Goal: Transaction & Acquisition: Subscribe to service/newsletter

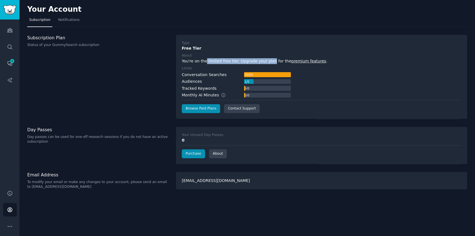
drag, startPoint x: 204, startPoint y: 61, endPoint x: 265, endPoint y: 61, distance: 60.4
click at [265, 61] on div "You're on the limited free tier. Upgrade your plan for the premium features ." at bounding box center [321, 61] width 279 height 6
click at [9, 15] on link "Sidebar" at bounding box center [9, 9] width 19 height 19
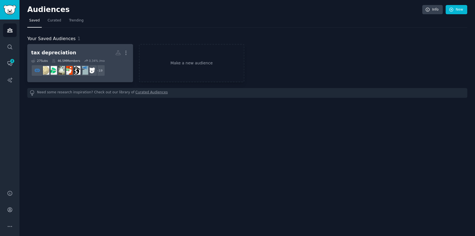
click at [102, 55] on h2 "tax depreciation More" at bounding box center [80, 53] width 98 height 10
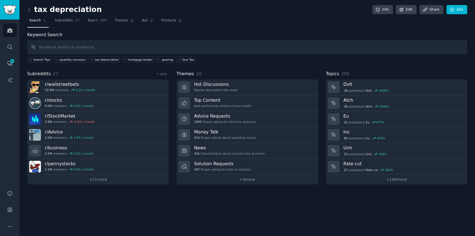
click at [248, 200] on div "tax depreciation Info Edit Share Add Search Subreddits 27 Topics 200 Themes Ask…" at bounding box center [246, 118] width 455 height 236
click at [140, 174] on link "+ 21 more" at bounding box center [97, 179] width 141 height 10
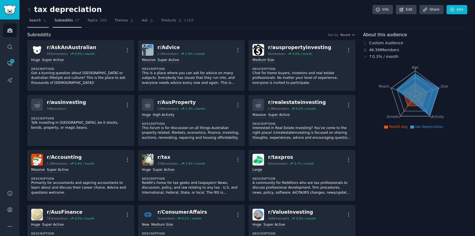
click at [33, 20] on span "Search" at bounding box center [35, 20] width 12 height 5
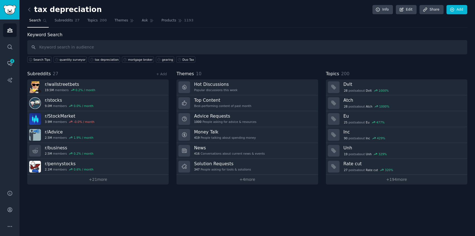
click at [230, 51] on input "text" at bounding box center [247, 47] width 440 height 14
type input "tax depreciation"
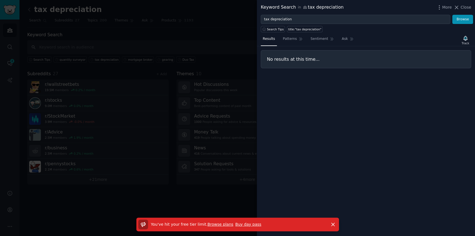
click at [214, 226] on link "Browse plans" at bounding box center [220, 224] width 26 height 4
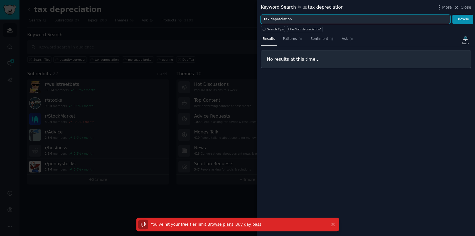
click at [345, 22] on input "tax depreciation" at bounding box center [355, 19] width 189 height 9
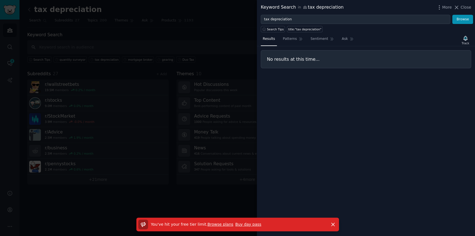
click at [196, 33] on div at bounding box center [237, 118] width 475 height 236
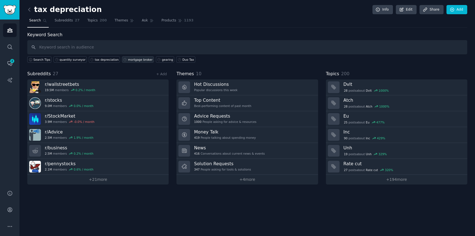
click at [129, 60] on div "mortgage broker" at bounding box center [140, 60] width 24 height 4
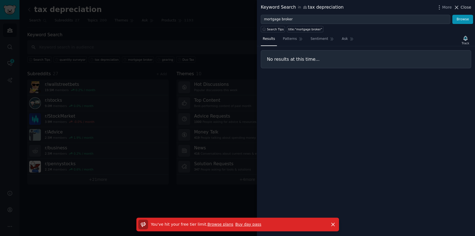
click at [468, 9] on span "Close" at bounding box center [465, 7] width 11 height 6
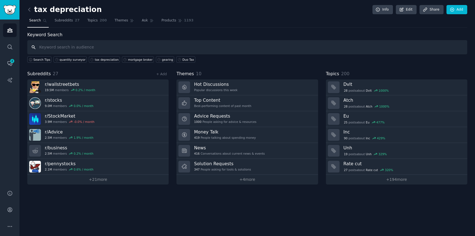
click at [140, 50] on input "text" at bounding box center [247, 47] width 440 height 14
type input "depreciation"
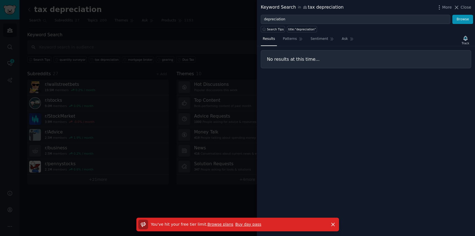
drag, startPoint x: 89, startPoint y: 83, endPoint x: 67, endPoint y: 80, distance: 22.4
click at [88, 83] on div at bounding box center [237, 118] width 475 height 236
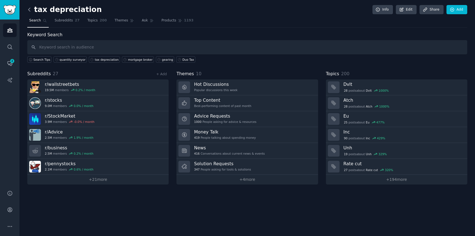
click at [31, 9] on icon at bounding box center [29, 10] width 6 height 6
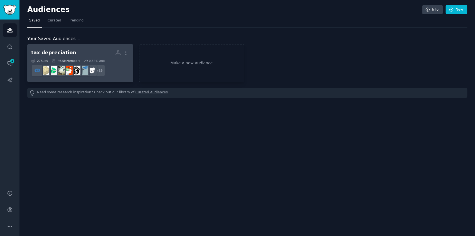
click at [91, 50] on h2 "tax depreciation More" at bounding box center [80, 53] width 98 height 10
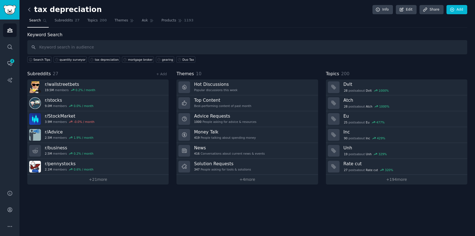
click at [28, 11] on icon at bounding box center [29, 10] width 6 height 6
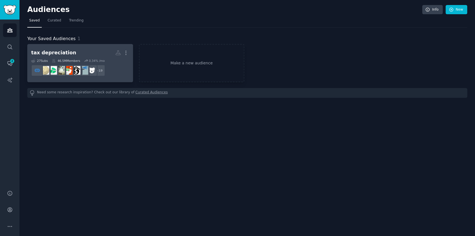
click at [92, 56] on h2 "tax depreciation More" at bounding box center [80, 53] width 98 height 10
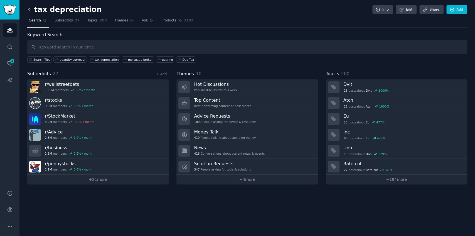
click at [29, 9] on icon at bounding box center [29, 10] width 6 height 6
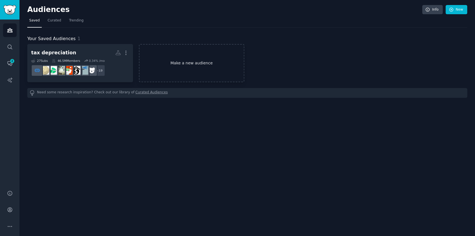
click at [192, 58] on link "Make a new audience" at bounding box center [192, 63] width 106 height 38
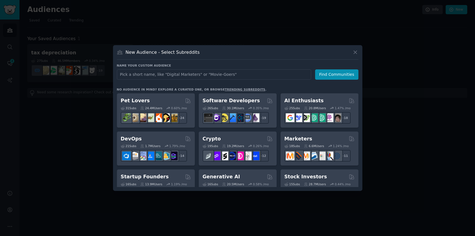
click at [210, 75] on input "text" at bounding box center [214, 74] width 194 height 10
type input "property investing"
click at [325, 76] on button "Find Communities" at bounding box center [336, 74] width 43 height 10
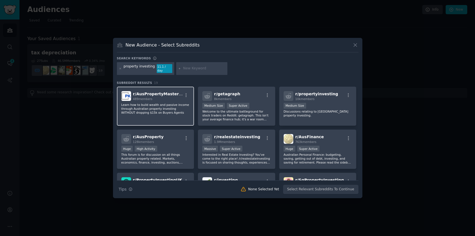
click at [160, 94] on span "r/ AusPropertyMasteryPK" at bounding box center [160, 93] width 54 height 4
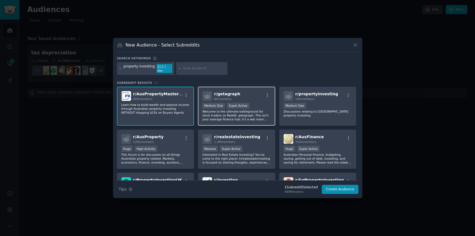
click at [205, 91] on div at bounding box center [207, 96] width 10 height 10
click at [337, 83] on div "Subreddit Results 19 r/ AusPropertyMasteryPK 489 members Learn how to build wea…" at bounding box center [237, 130] width 241 height 99
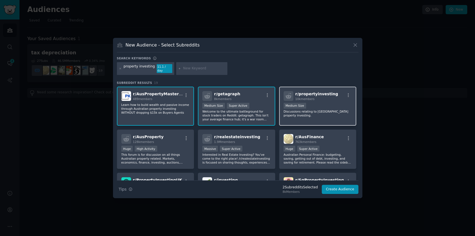
click at [328, 91] on span "r/ propertyinvesting" at bounding box center [316, 93] width 43 height 4
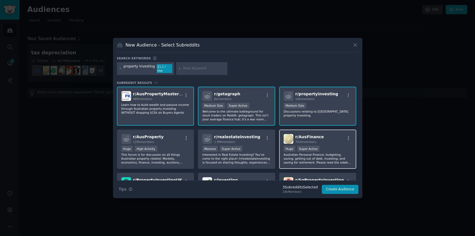
click at [327, 145] on div ">= 95th percentile for submissions / day Huge Super Active" at bounding box center [317, 148] width 68 height 7
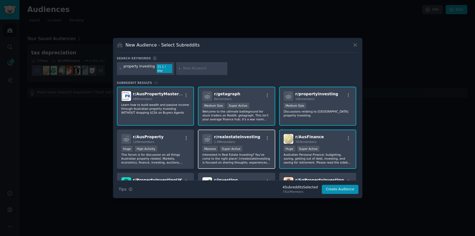
click at [207, 152] on p "Interested in Real Estate Investing? You've come to the right place! /r/realest…" at bounding box center [236, 158] width 68 height 12
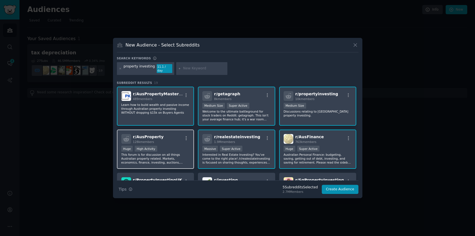
click at [152, 150] on div "Huge High Activity" at bounding box center [155, 148] width 68 height 7
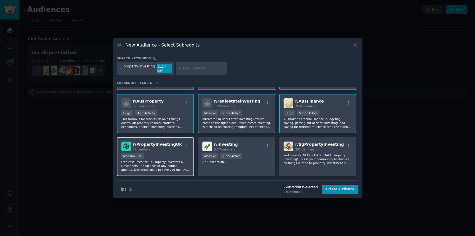
scroll to position [37, 0]
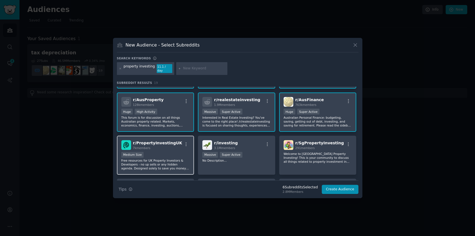
click at [168, 142] on span "r/ PropertyInvestingUK" at bounding box center [157, 142] width 49 height 4
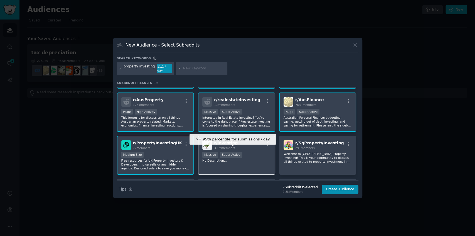
click at [230, 154] on div "Super Active" at bounding box center [231, 155] width 23 height 6
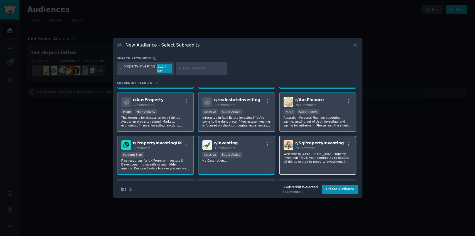
click at [316, 146] on div "291 members" at bounding box center [319, 148] width 49 height 4
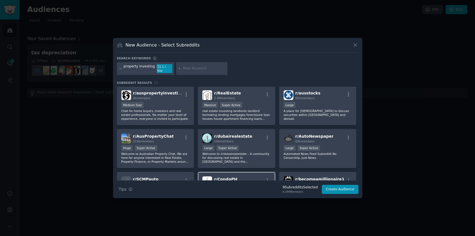
scroll to position [93, 0]
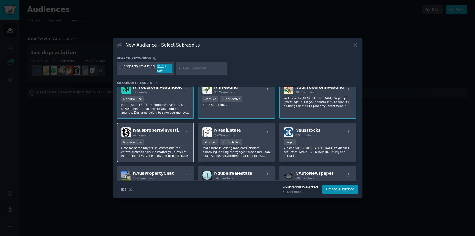
click at [153, 135] on div "4k members" at bounding box center [158, 135] width 50 height 4
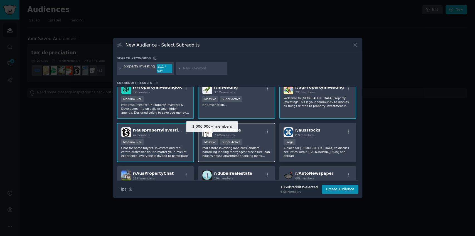
click at [215, 139] on div "Massive" at bounding box center [210, 142] width 16 height 6
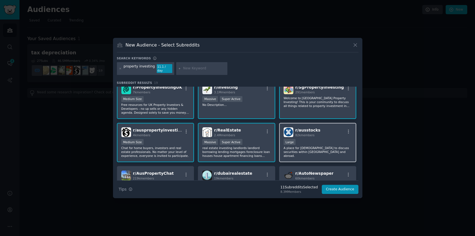
click at [308, 141] on div "10,000 - 100,000 members Large" at bounding box center [317, 142] width 68 height 7
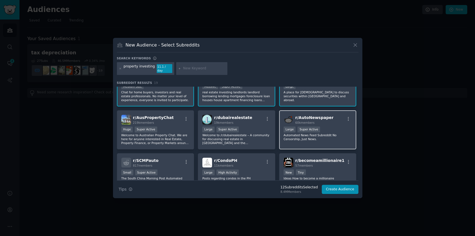
click at [310, 135] on p "Automated News Feed Subreddit No Censorship, Just News." at bounding box center [317, 137] width 68 height 8
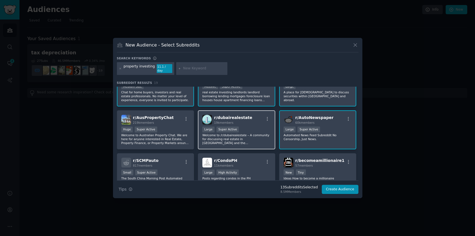
click at [232, 142] on p "Welcome to /r/dubairealestate – A community for discussing real estate in [GEOG…" at bounding box center [236, 139] width 68 height 12
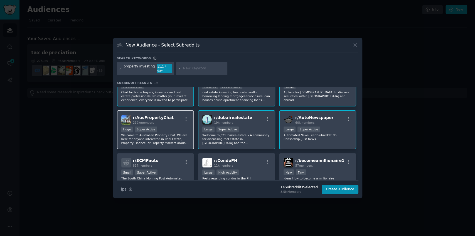
click at [153, 139] on p "Welcome to Australian Property Chat. We are here for anyone interested in Real …" at bounding box center [155, 139] width 68 height 12
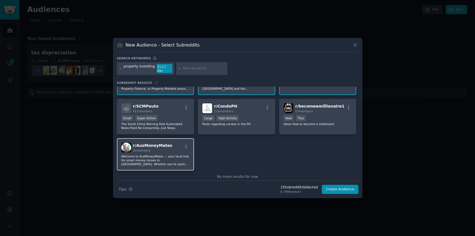
scroll to position [204, 0]
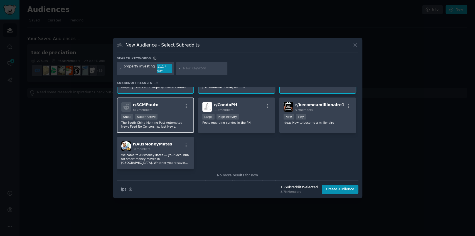
click at [176, 122] on p "The South China Morning Post Automated News Feed No Censorship, Just News." at bounding box center [155, 124] width 68 height 8
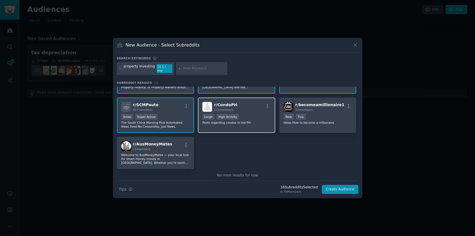
click at [245, 122] on div "r/ CondoPH 11k members Large High Activity Posts regarding condos in the PH" at bounding box center [236, 114] width 77 height 35
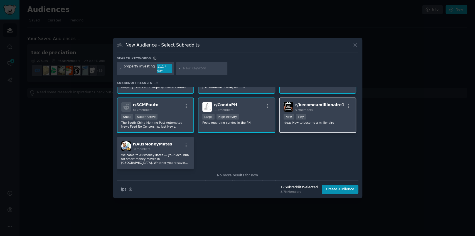
click at [305, 121] on p "Ideas How to become a millionaire" at bounding box center [317, 122] width 68 height 4
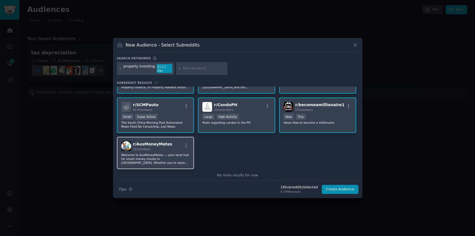
click at [165, 153] on p "Welcome to AusMoneyMates — your local hub for smart money moves in [GEOGRAPHIC_…" at bounding box center [155, 159] width 68 height 12
click at [347, 189] on button "Create Audience" at bounding box center [339, 188] width 37 height 9
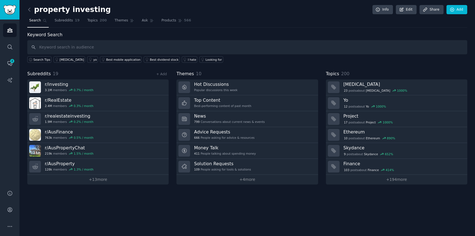
click at [179, 46] on input "text" at bounding box center [247, 47] width 440 height 14
type input "p"
type input "depreciation"
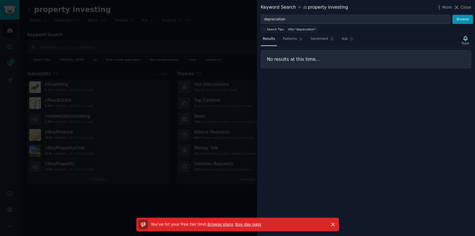
click at [235, 224] on link "Buy day pass" at bounding box center [248, 224] width 26 height 4
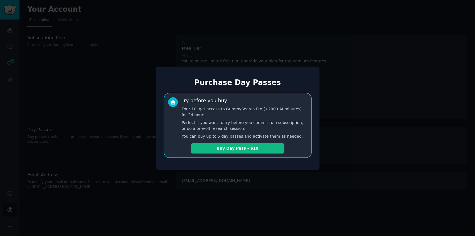
click at [264, 186] on div at bounding box center [237, 118] width 475 height 236
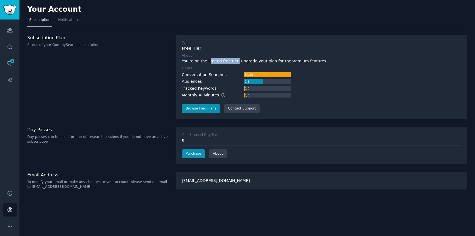
drag, startPoint x: 209, startPoint y: 60, endPoint x: 233, endPoint y: 59, distance: 23.9
click at [233, 59] on div "You're on the limited free tier. Upgrade your plan for the premium features ." at bounding box center [321, 61] width 279 height 6
drag, startPoint x: 258, startPoint y: 58, endPoint x: 265, endPoint y: 58, distance: 7.8
click at [265, 58] on div "You're on the limited free tier. Upgrade your plan for the premium features ." at bounding box center [321, 61] width 279 height 6
drag, startPoint x: 219, startPoint y: 73, endPoint x: 230, endPoint y: 72, distance: 10.6
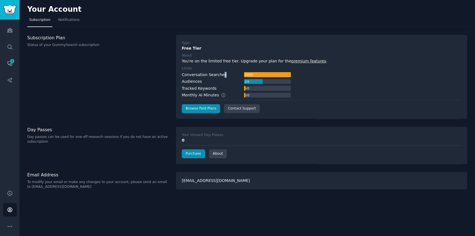
click at [230, 72] on div "Conversation Searches 50 / 50" at bounding box center [236, 75] width 109 height 6
drag, startPoint x: 216, startPoint y: 79, endPoint x: 226, endPoint y: 79, distance: 10.6
click at [226, 79] on div "Audiences 2 / 5" at bounding box center [236, 81] width 109 height 6
click at [245, 194] on div "Your Account Subscription Notifications Subscription Plan Status of your GummyS…" at bounding box center [246, 118] width 455 height 236
click at [12, 12] on img "Sidebar" at bounding box center [9, 10] width 13 height 10
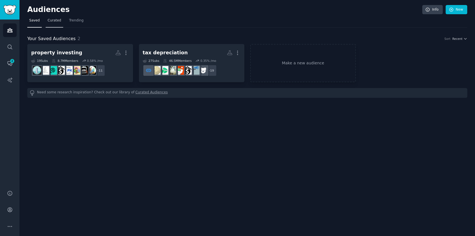
click at [56, 23] on link "Curated" at bounding box center [55, 21] width 18 height 11
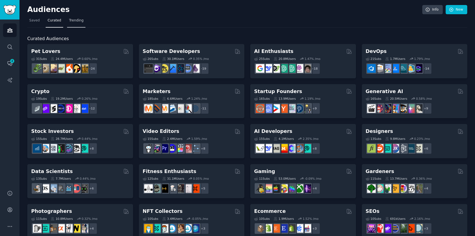
click at [75, 26] on link "Trending" at bounding box center [76, 21] width 18 height 11
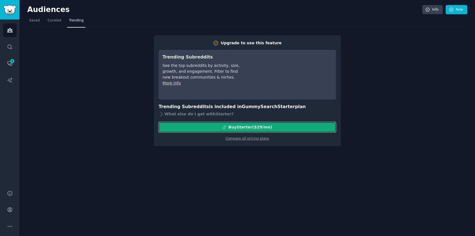
click at [221, 125] on div "Buy Starter ($ 29 /mo )" at bounding box center [247, 127] width 177 height 6
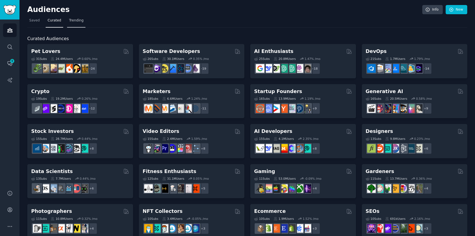
click at [71, 22] on span "Trending" at bounding box center [76, 20] width 14 height 5
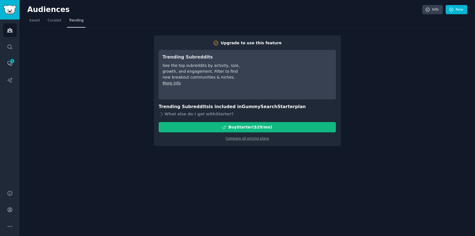
click at [249, 140] on div "Compare all pricing plans" at bounding box center [247, 136] width 177 height 9
click at [261, 139] on link "Compare all pricing plans" at bounding box center [246, 138] width 43 height 4
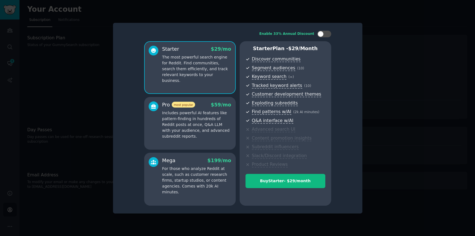
click at [364, 168] on div at bounding box center [237, 118] width 475 height 236
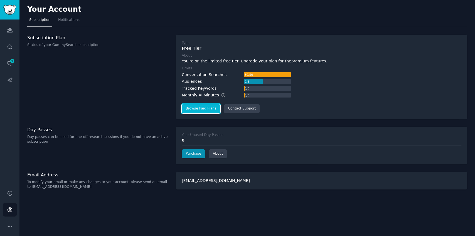
click at [211, 110] on link "Browse Paid Plans" at bounding box center [201, 108] width 38 height 9
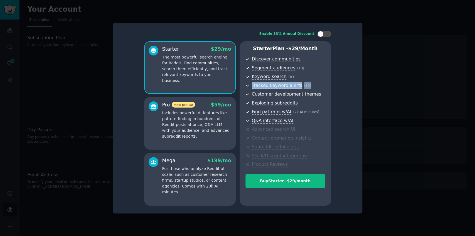
click at [238, 88] on div "Starter $ 29 /mo The most powerful search engine for Reddit. Find communities, …" at bounding box center [237, 123] width 187 height 164
click at [310, 85] on span "Tracked keyword alerts ( 10 )" at bounding box center [288, 85] width 73 height 7
click at [323, 130] on span "Advanced search UI" at bounding box center [288, 129] width 73 height 7
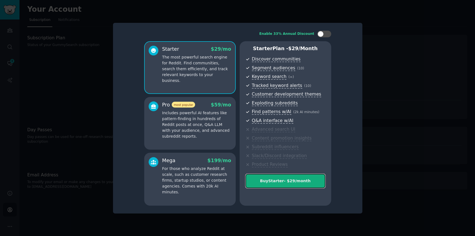
click at [290, 182] on div "Buy Starter - $ 29 /month" at bounding box center [285, 181] width 79 height 6
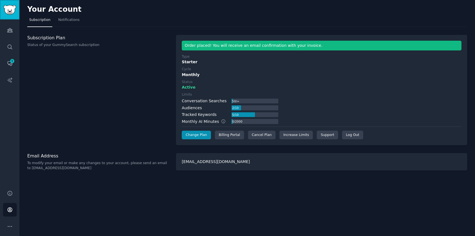
click at [6, 14] on img "Sidebar" at bounding box center [9, 10] width 13 height 10
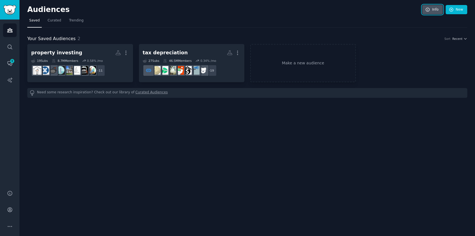
click at [425, 8] on link "Info" at bounding box center [432, 9] width 21 height 9
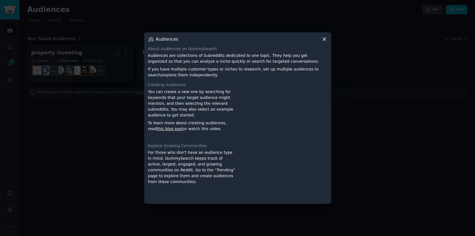
click at [322, 39] on icon at bounding box center [324, 39] width 6 height 6
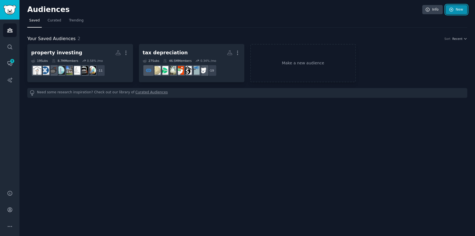
click at [462, 6] on link "New" at bounding box center [456, 9] width 22 height 9
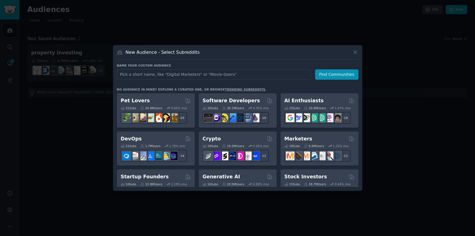
click at [272, 77] on input "text" at bounding box center [214, 74] width 194 height 10
click at [283, 75] on input "text" at bounding box center [214, 74] width 194 height 10
click at [353, 51] on icon at bounding box center [355, 52] width 6 height 6
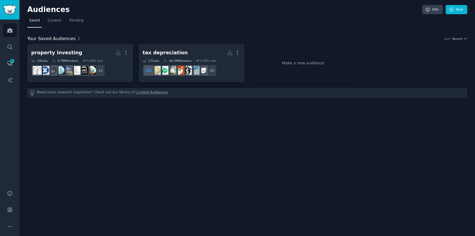
click at [363, 103] on div "Audiences Info New Saved Curated Trending Your Saved Audiences 2 Sort Recent pr…" at bounding box center [246, 118] width 455 height 236
